Goal: Information Seeking & Learning: Learn about a topic

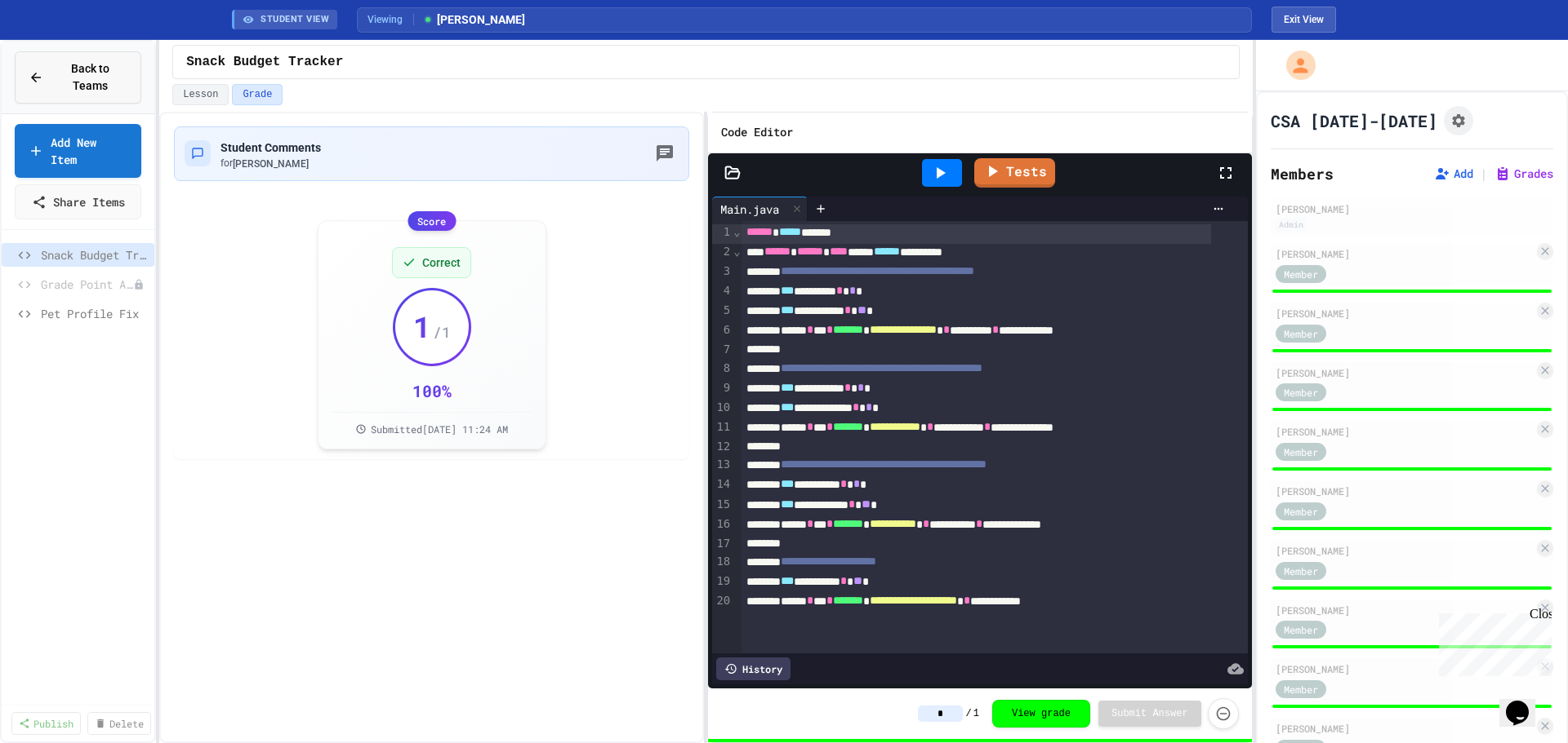
click at [42, 74] on div "Back to Teams" at bounding box center [78, 78] width 99 height 34
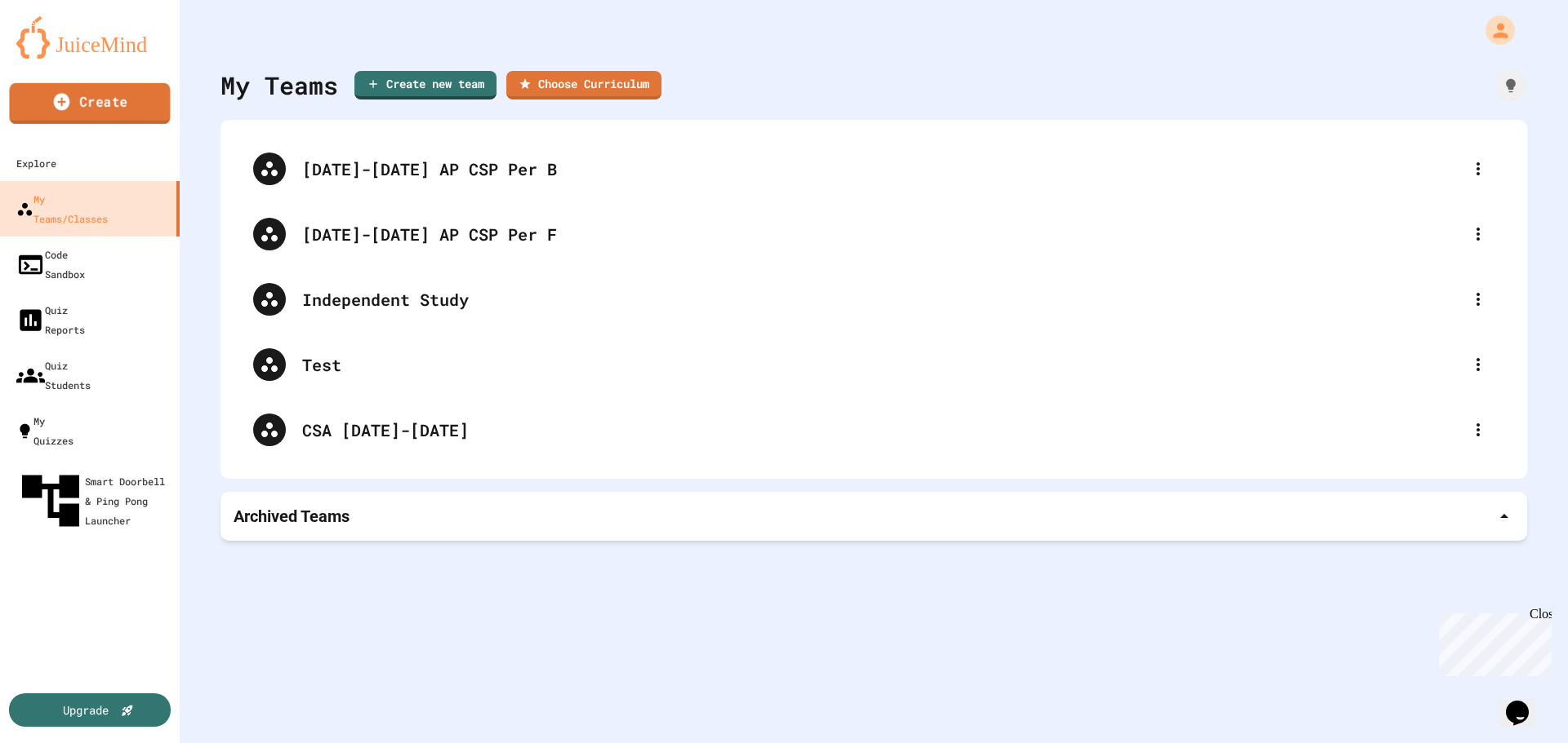
click at [67, 111] on icon at bounding box center [62, 102] width 20 height 20
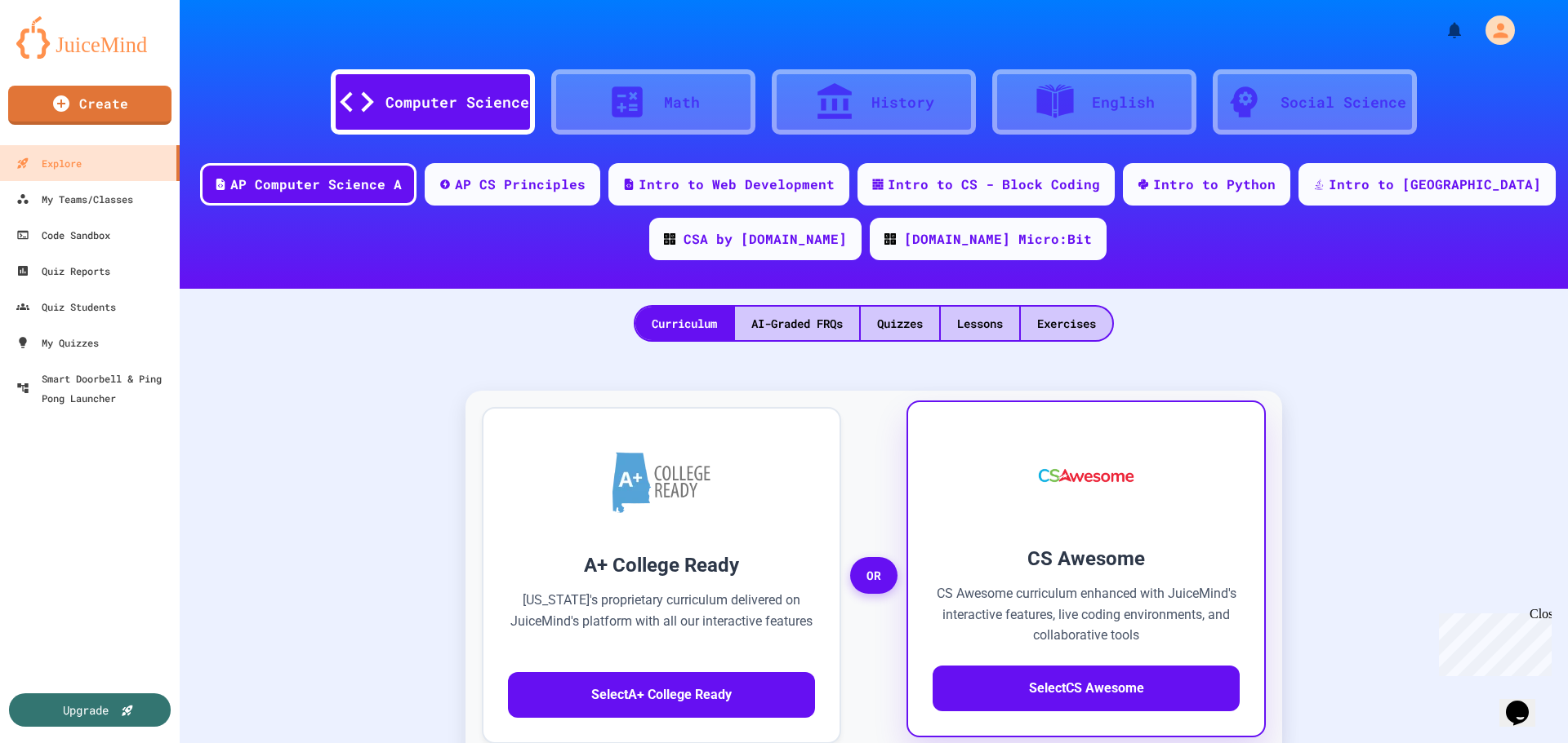
click at [1024, 516] on img at bounding box center [1087, 476] width 128 height 98
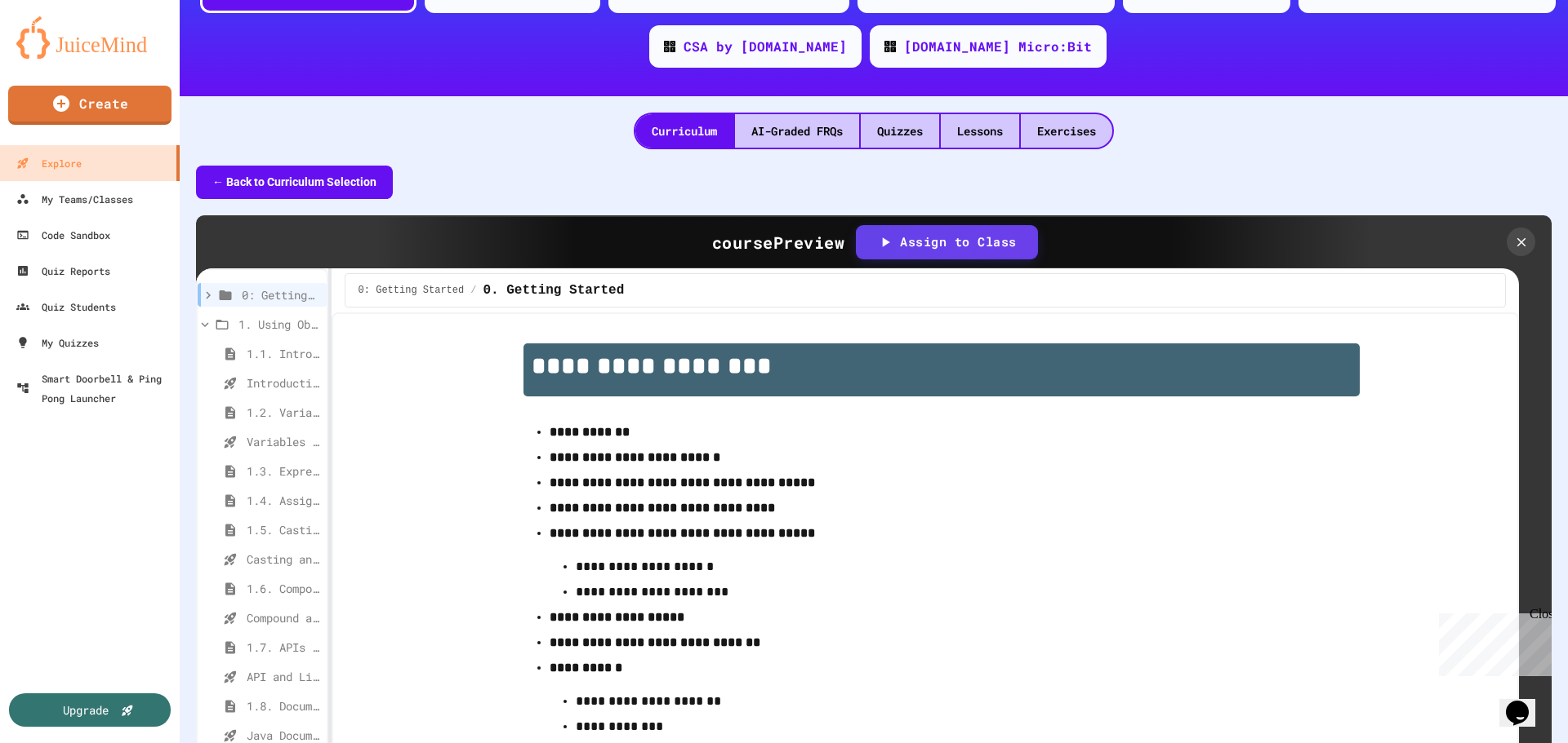
scroll to position [190, 0]
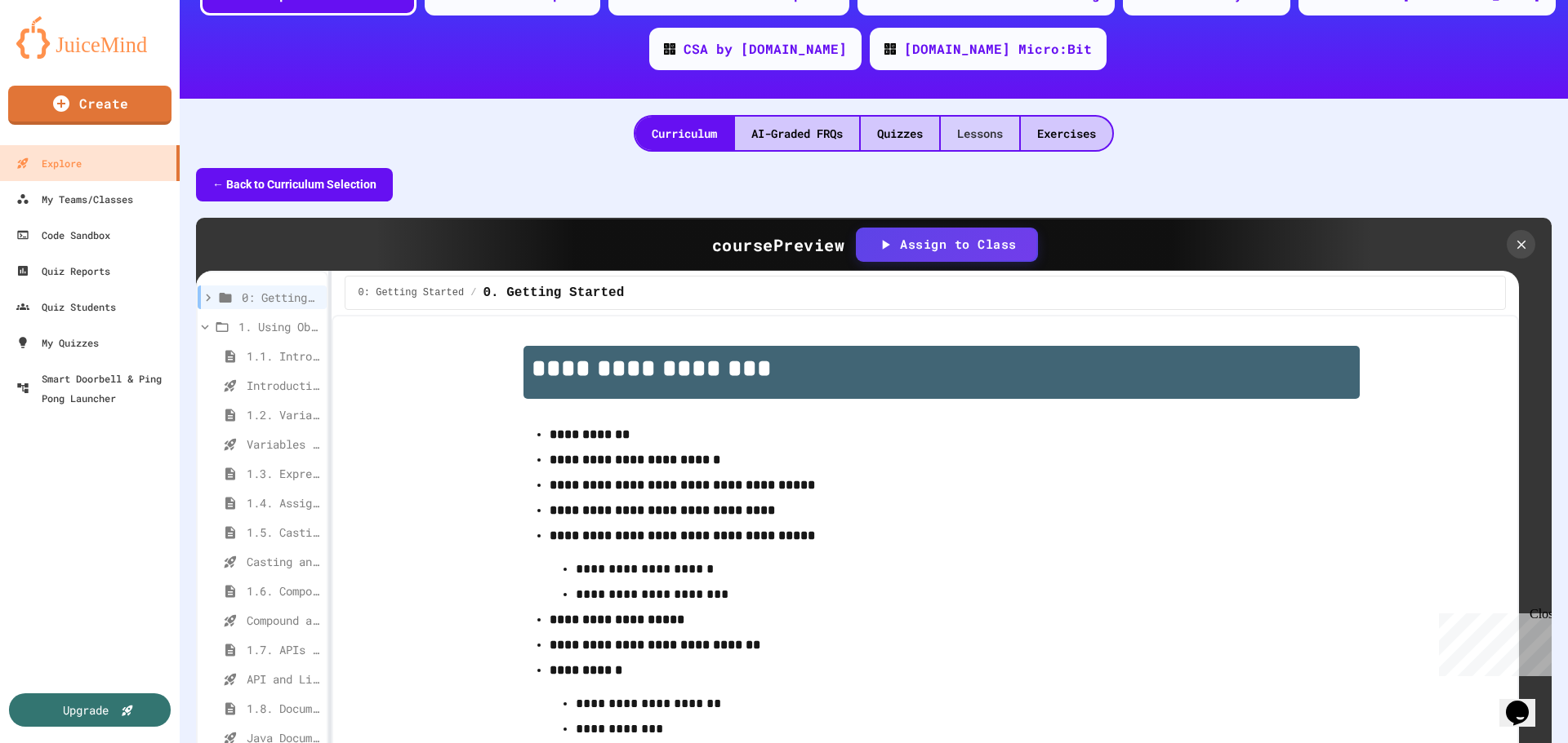
click at [982, 140] on div "Lessons" at bounding box center [980, 134] width 78 height 34
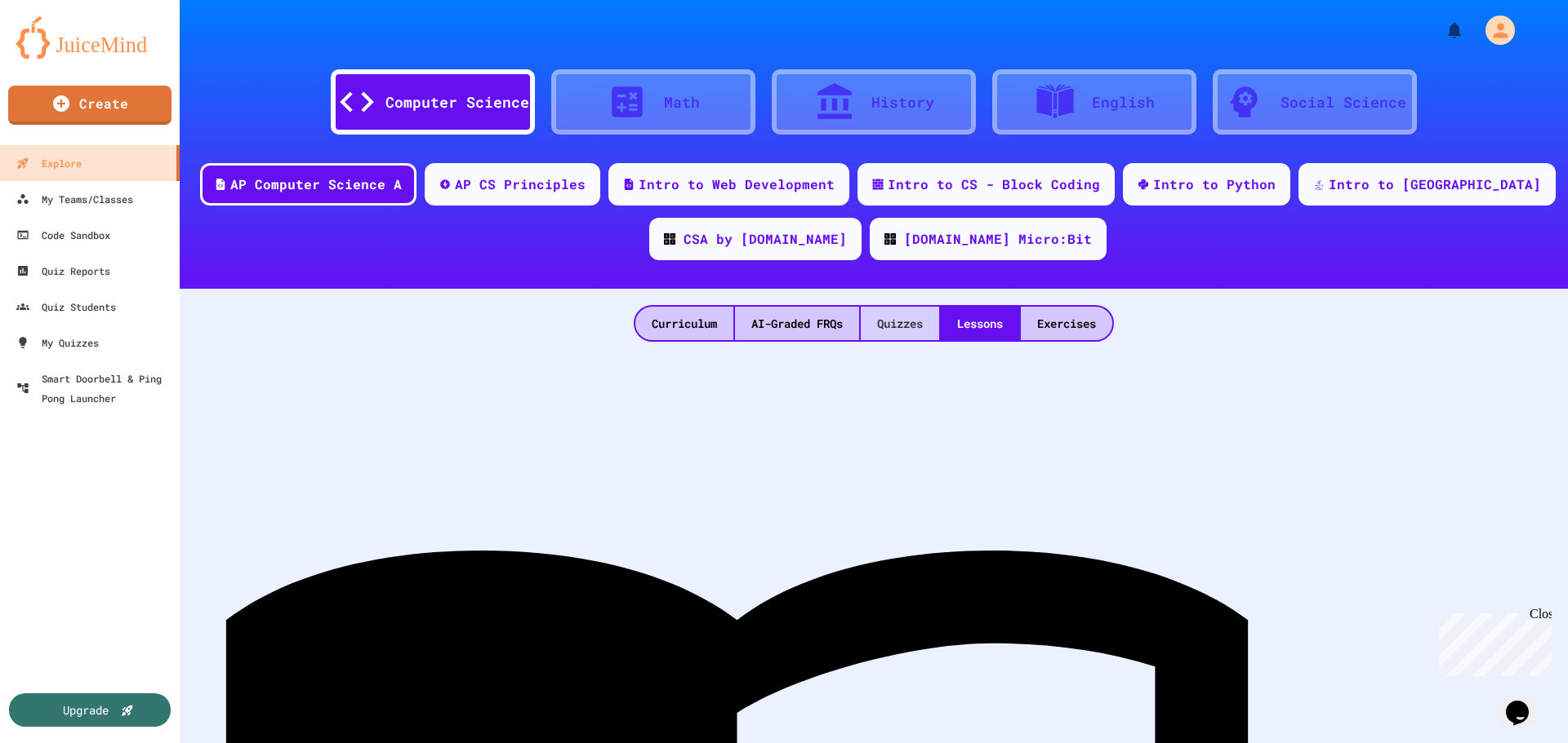
click at [908, 315] on div "Quizzes" at bounding box center [899, 323] width 78 height 34
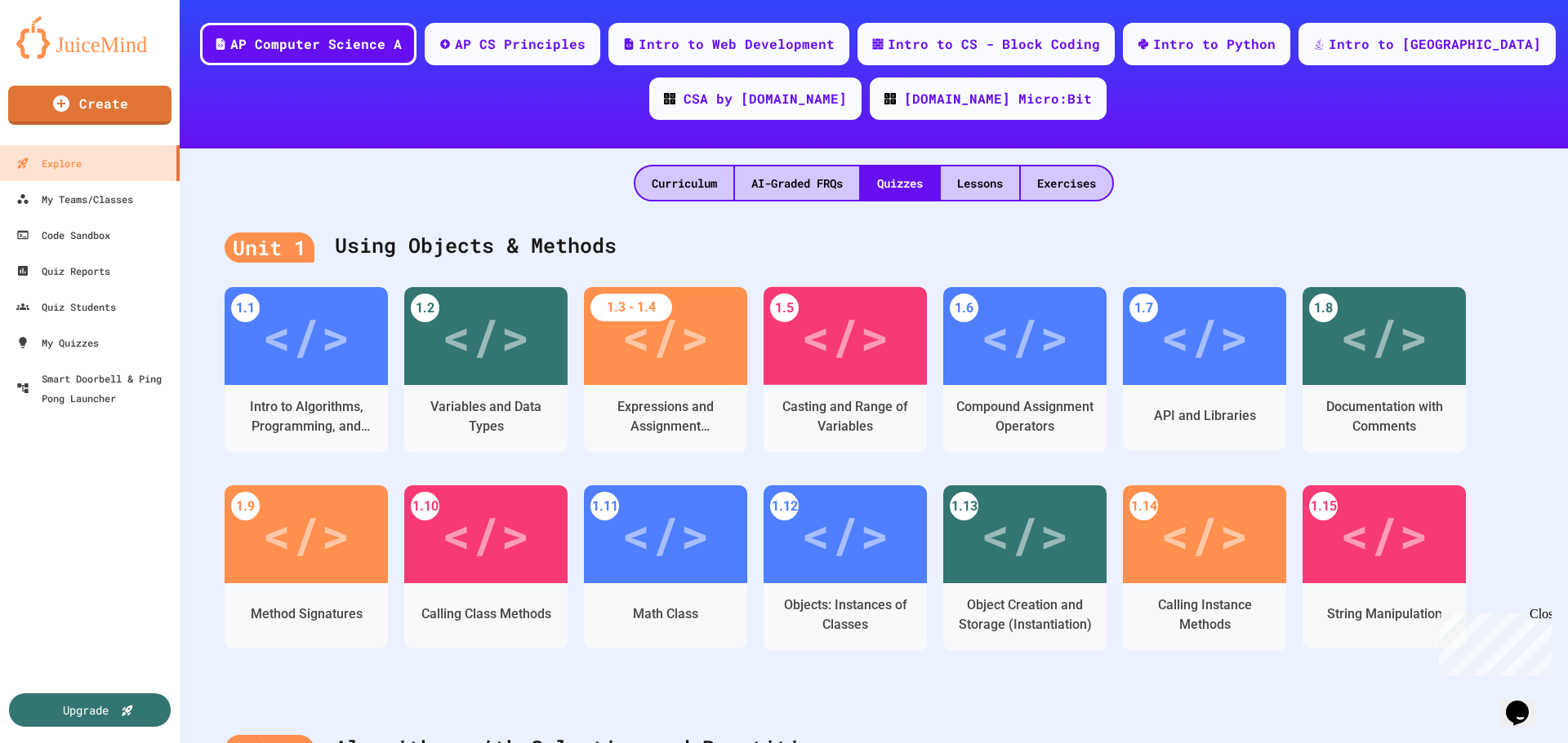
scroll to position [141, 0]
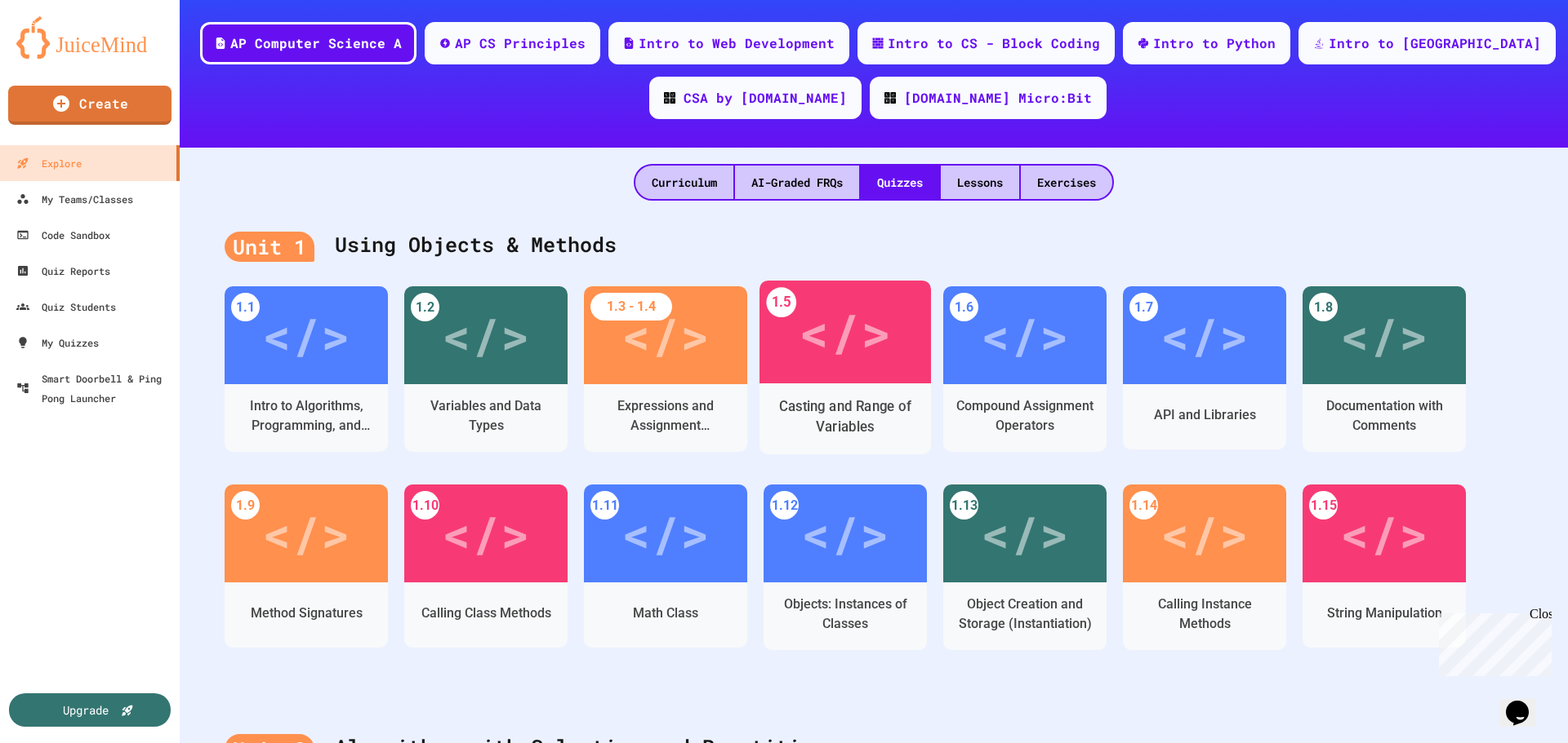
click at [830, 358] on div "</>" at bounding box center [845, 332] width 93 height 78
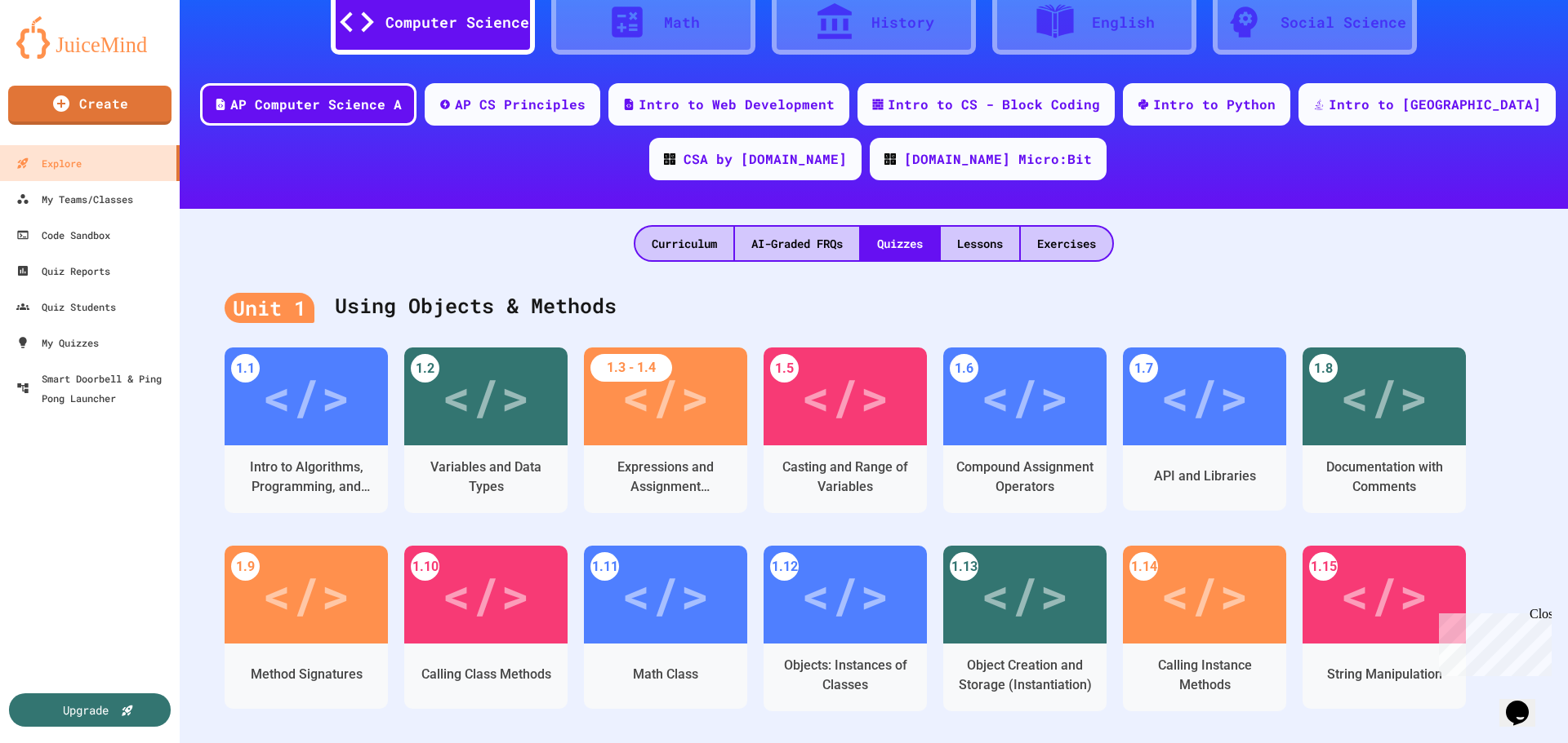
scroll to position [86, 0]
